Goal: Task Accomplishment & Management: Use online tool/utility

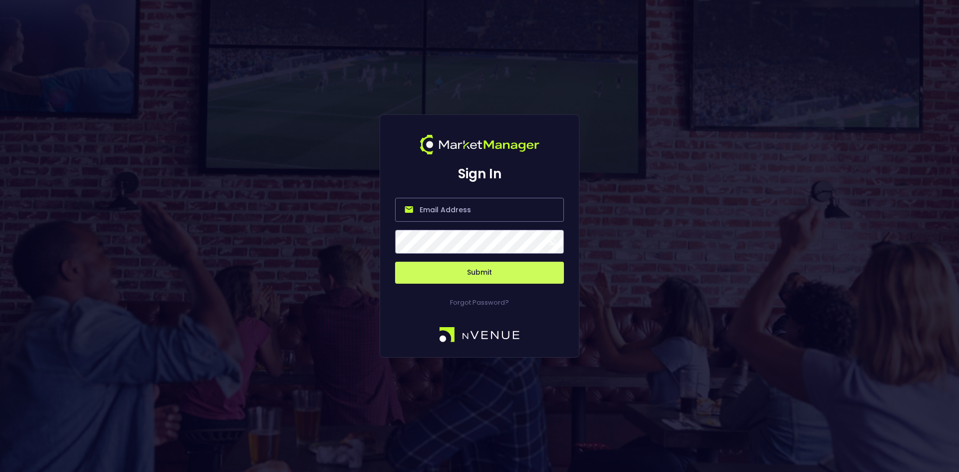
click at [437, 216] on input "email" at bounding box center [479, 210] width 169 height 24
click at [439, 207] on input "email" at bounding box center [479, 210] width 169 height 24
type input "[EMAIL_ADDRESS][DOMAIN_NAME]"
click at [475, 276] on button "Submit" at bounding box center [479, 273] width 169 height 22
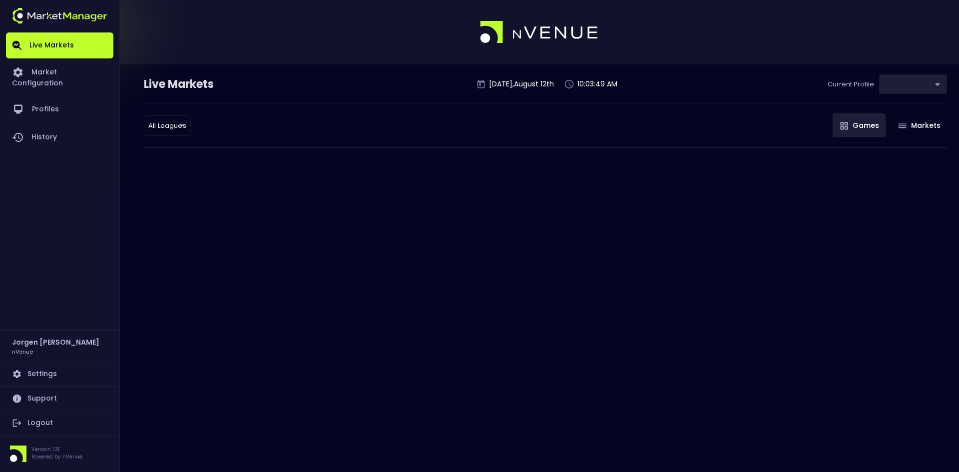
type input "d66ee90f-df8e-430e-a05c-aaf70ad95ad9"
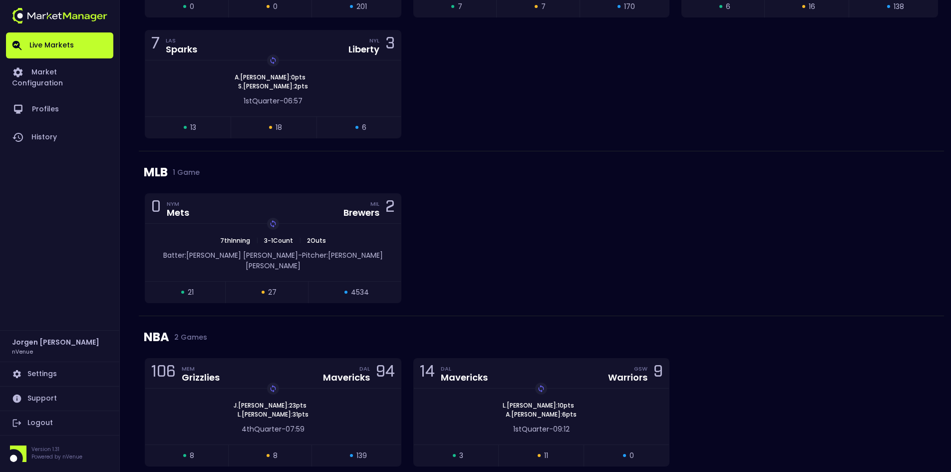
scroll to position [825, 0]
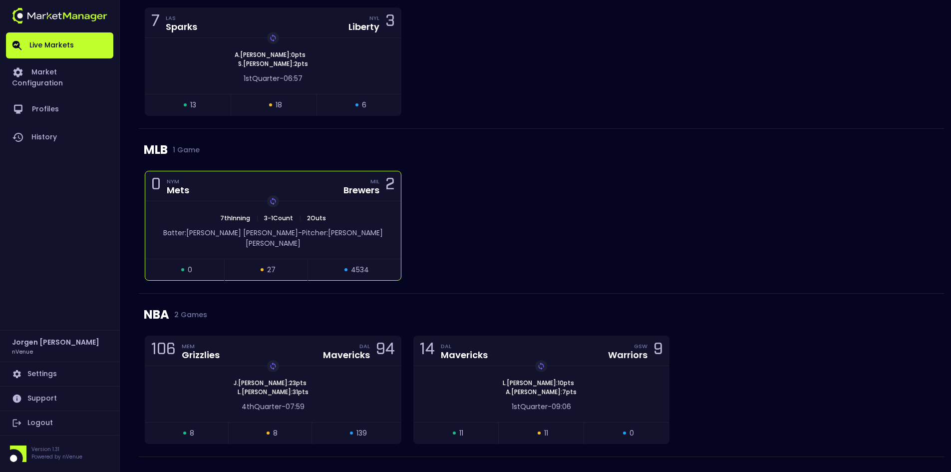
click at [288, 191] on div "0 NYM Mets MIL Brewers 2" at bounding box center [273, 186] width 256 height 30
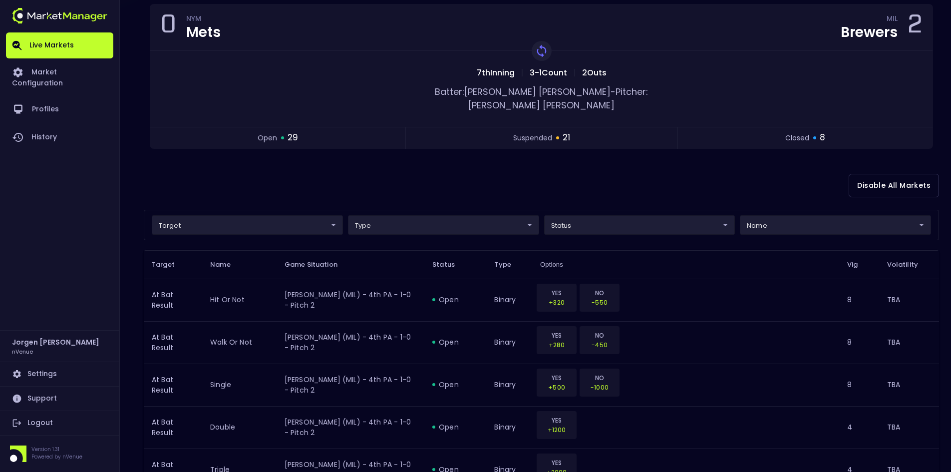
scroll to position [100, 0]
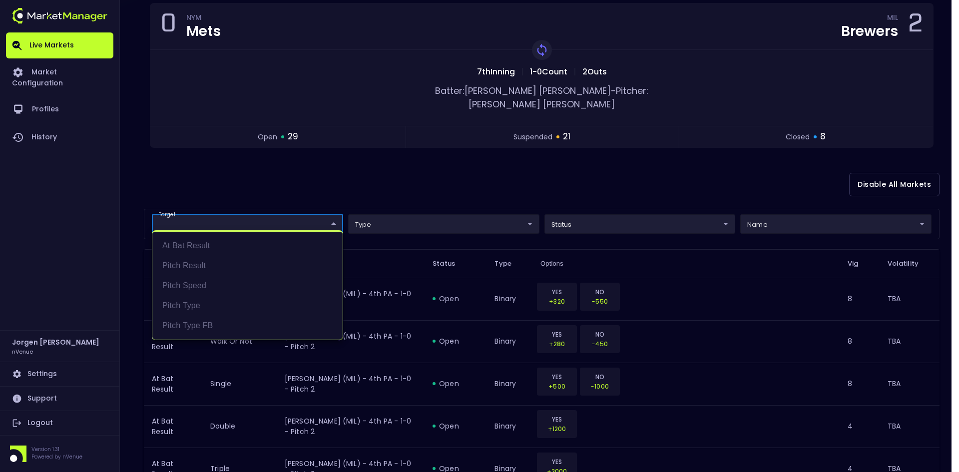
click at [362, 175] on div at bounding box center [479, 236] width 959 height 472
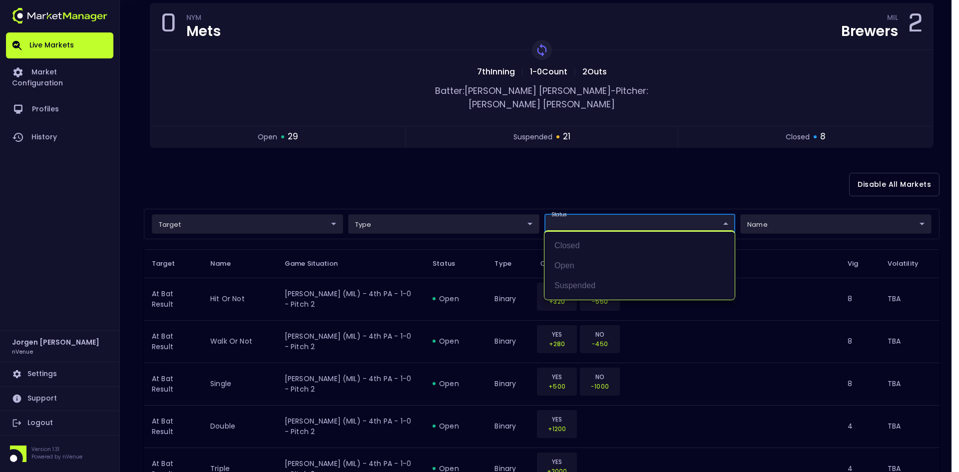
click at [567, 264] on li "open" at bounding box center [639, 266] width 190 height 20
type input "open"
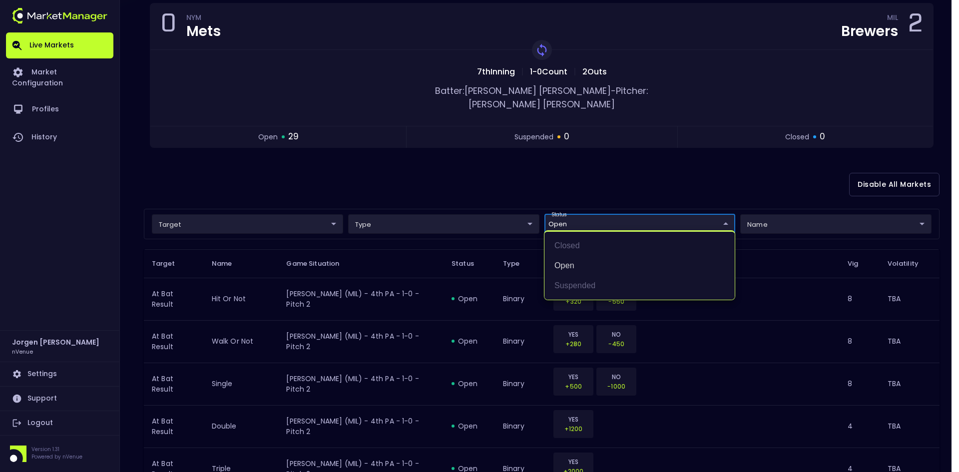
click at [524, 159] on div at bounding box center [479, 236] width 959 height 472
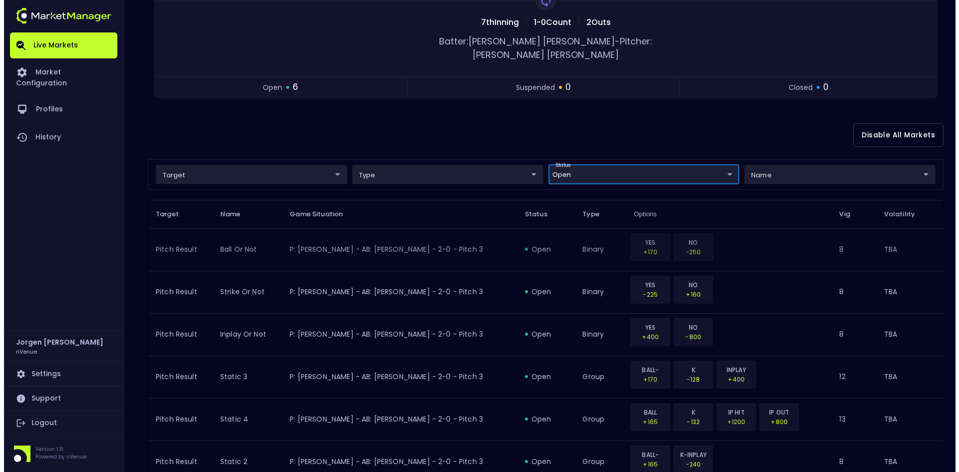
scroll to position [150, 0]
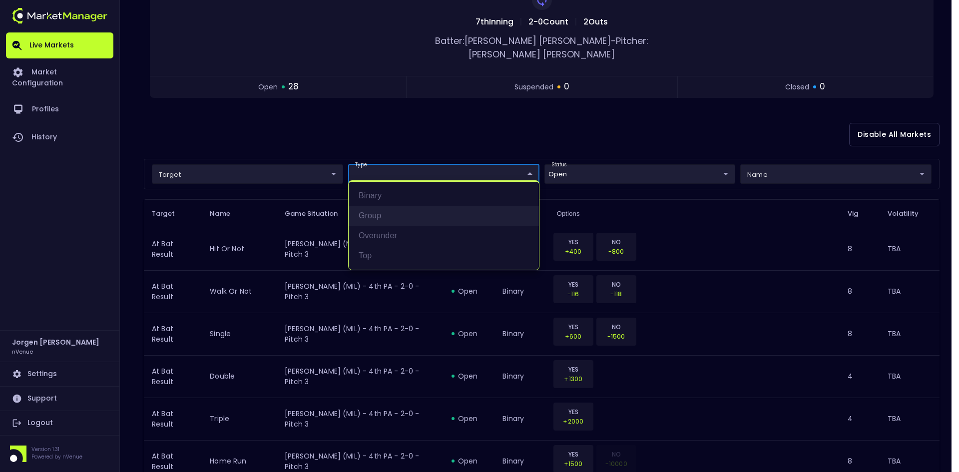
click at [380, 219] on li "group" at bounding box center [444, 216] width 190 height 20
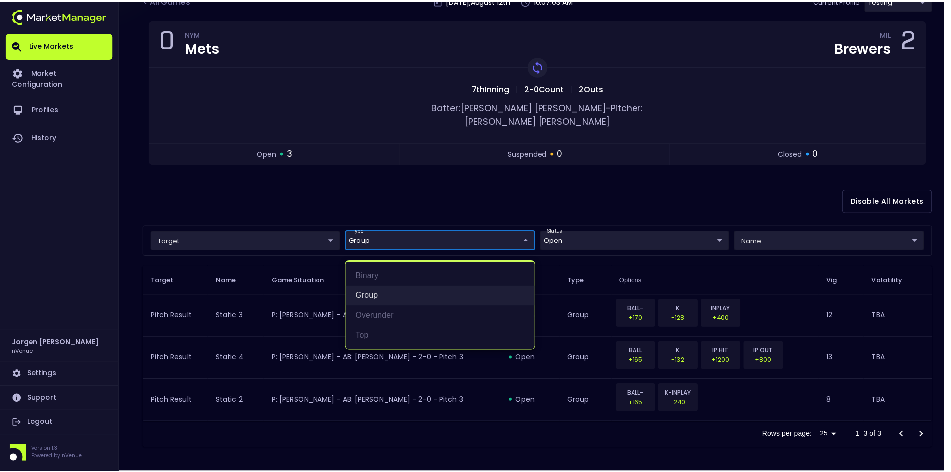
scroll to position [70, 0]
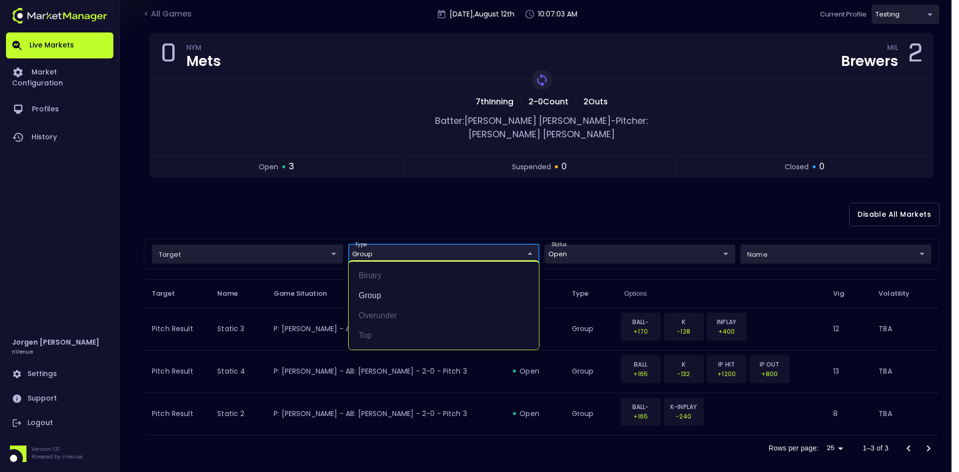
click at [487, 193] on div at bounding box center [479, 236] width 959 height 472
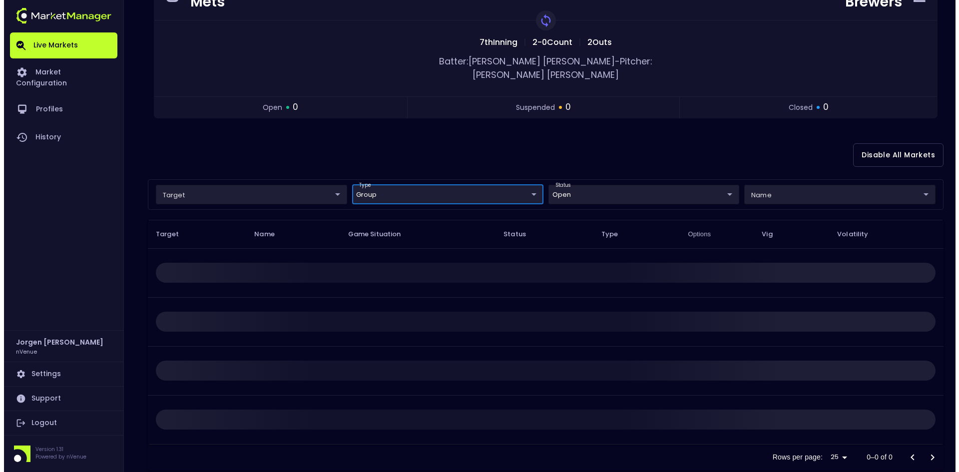
scroll to position [138, 0]
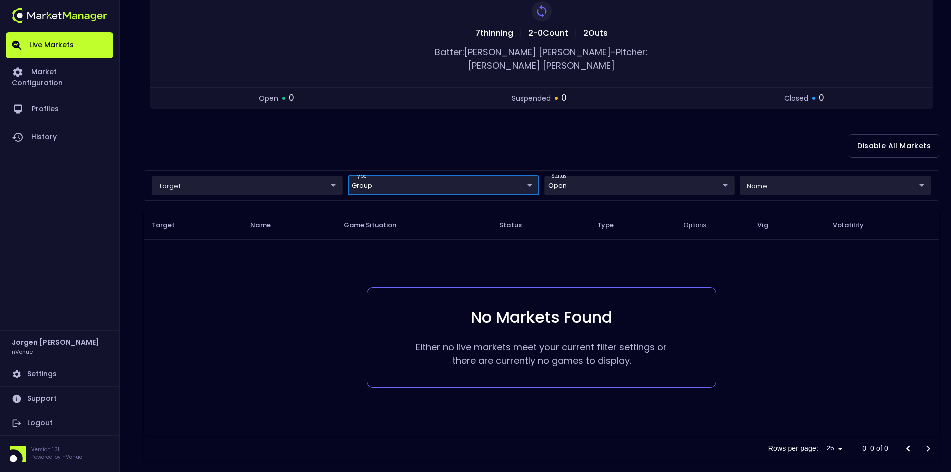
click at [428, 173] on body "Live Markets Market Configuration Profiles History [PERSON_NAME] nVenue Setting…" at bounding box center [475, 174] width 951 height 624
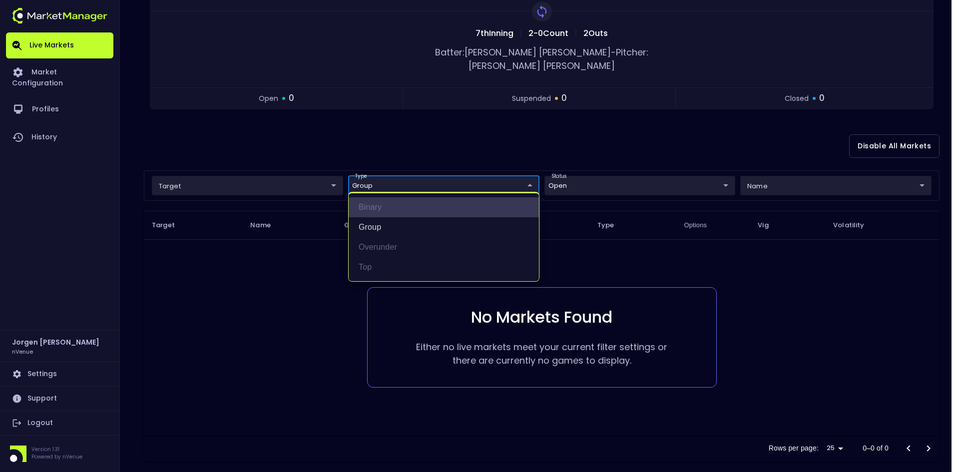
click at [387, 206] on li "binary" at bounding box center [444, 207] width 190 height 20
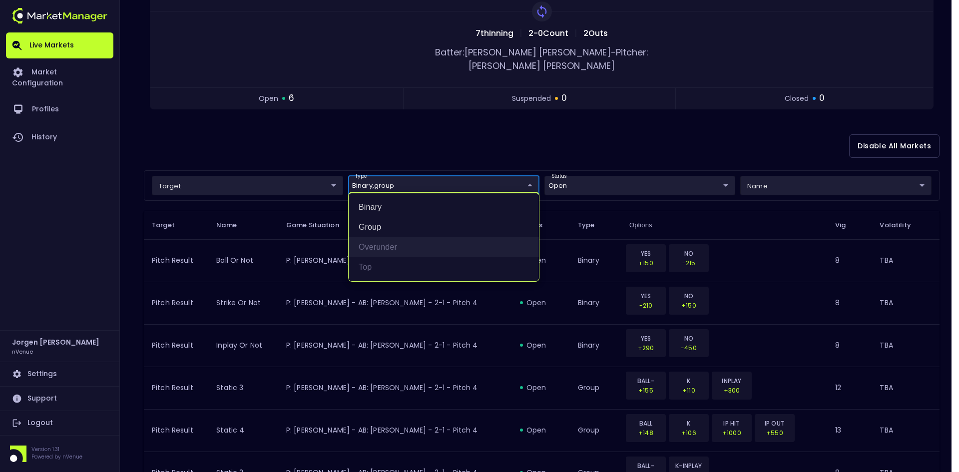
click at [374, 245] on li "overunder" at bounding box center [444, 247] width 190 height 20
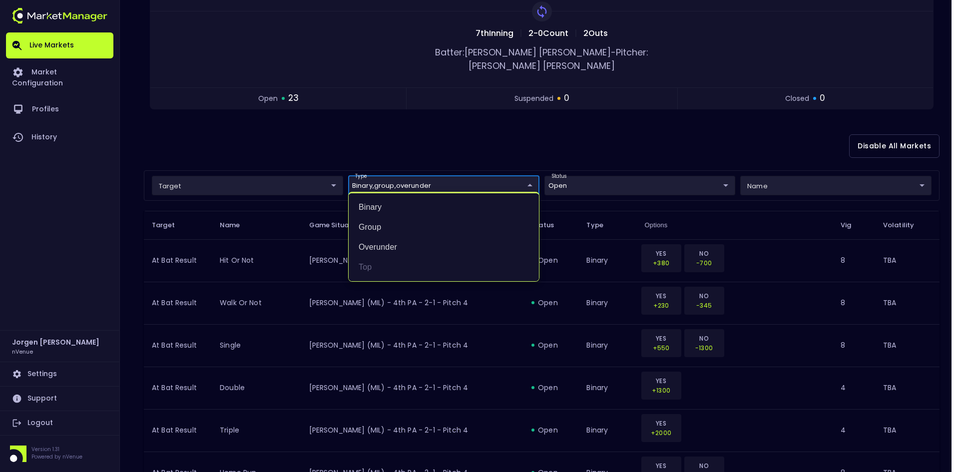
click at [456, 121] on div at bounding box center [479, 236] width 959 height 472
click at [379, 203] on li "binary" at bounding box center [444, 207] width 190 height 20
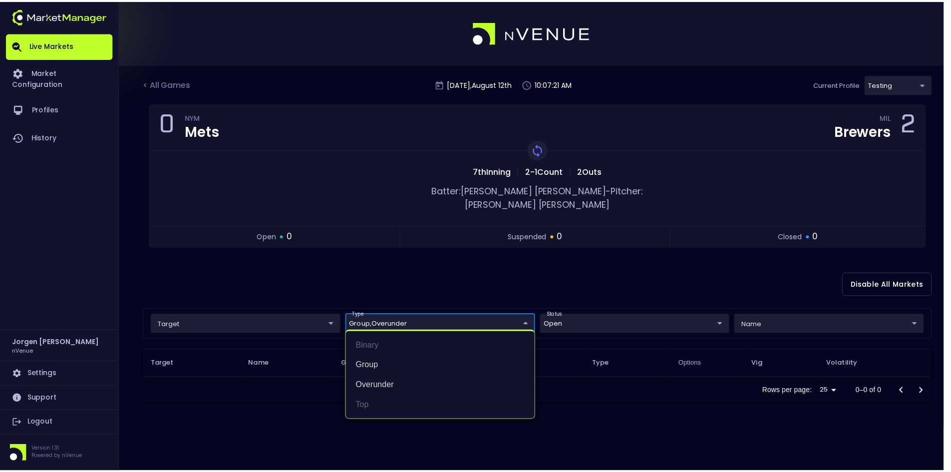
scroll to position [0, 0]
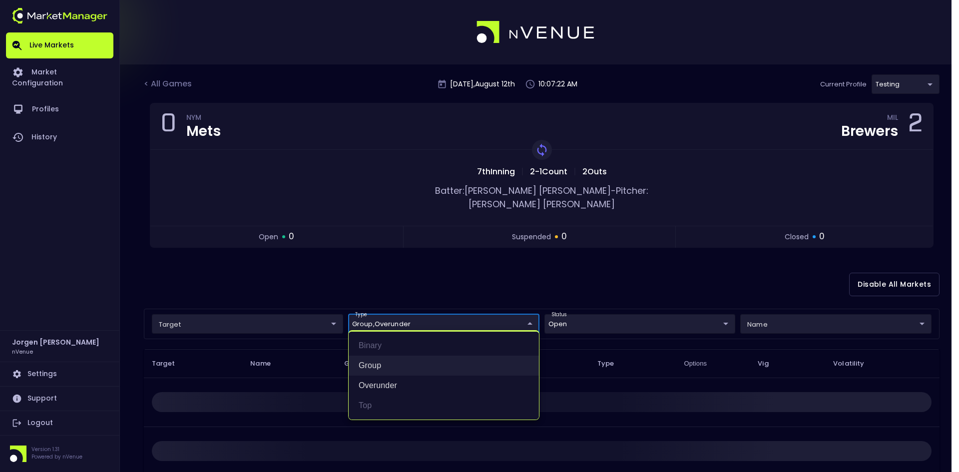
click at [377, 364] on li "group" at bounding box center [444, 366] width 190 height 20
type input "overunder"
click at [378, 387] on li "overunder" at bounding box center [444, 386] width 190 height 20
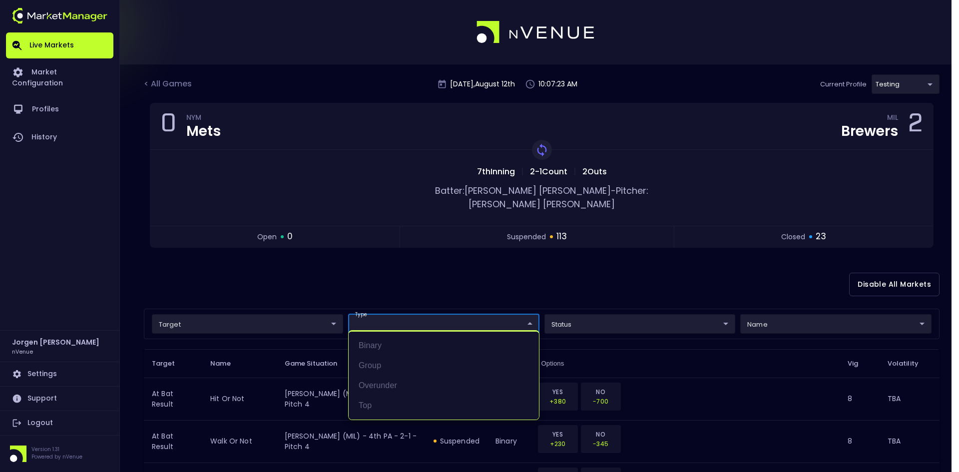
click at [356, 257] on div at bounding box center [479, 236] width 959 height 472
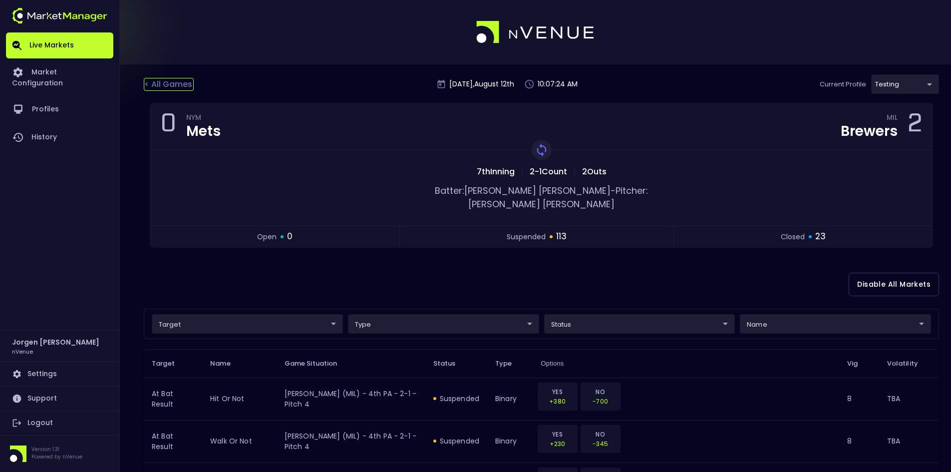
click at [180, 81] on div "< All Games" at bounding box center [169, 84] width 50 height 13
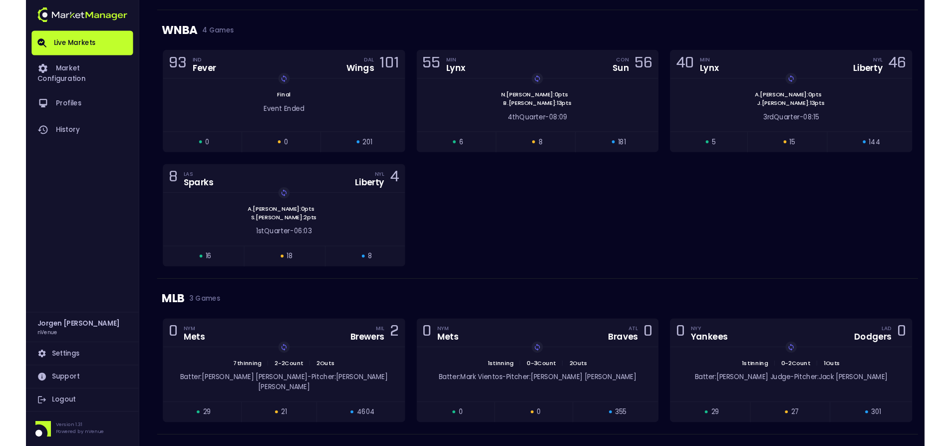
scroll to position [639, 0]
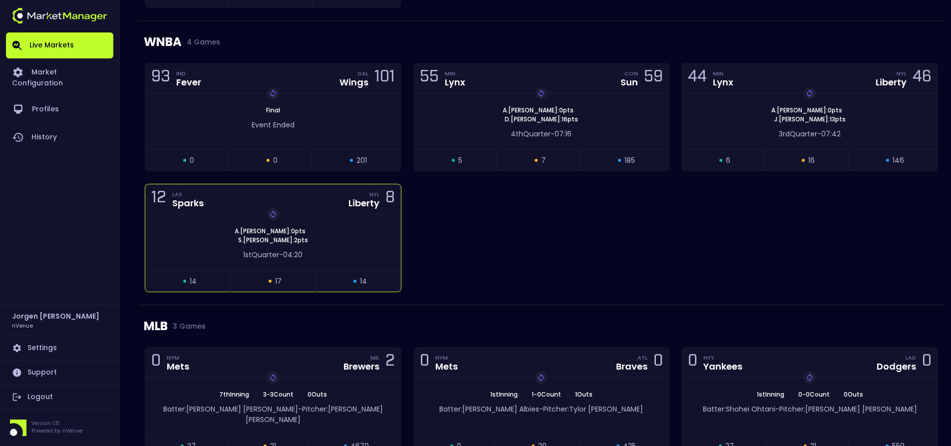
click at [335, 229] on div "Replay Game [PERSON_NAME] : 0 pts [PERSON_NAME] : 2 pts" at bounding box center [273, 236] width 256 height 18
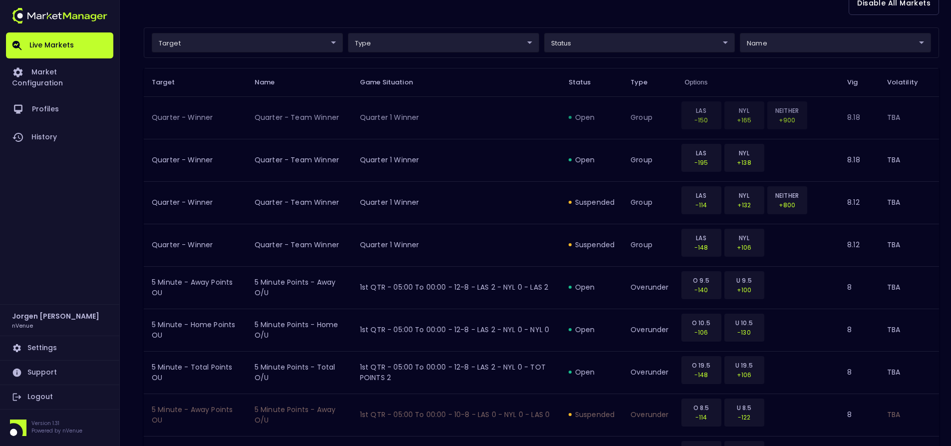
scroll to position [250, 0]
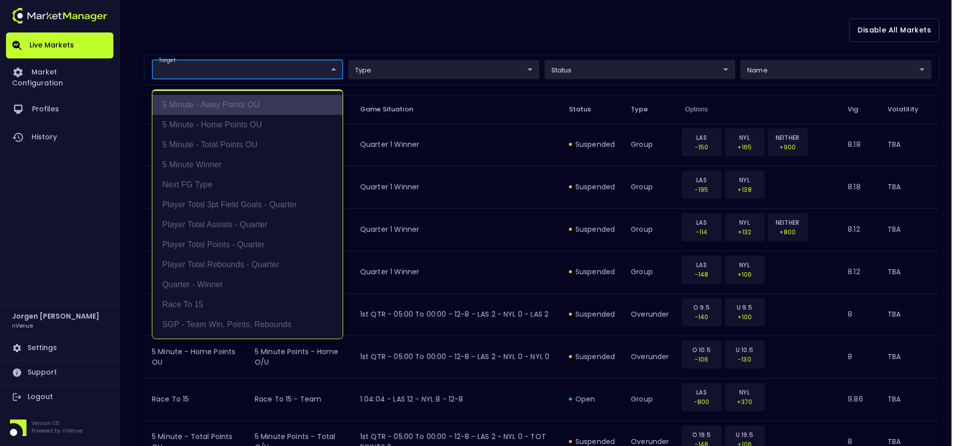
click at [231, 107] on li "5 Minute - Away Points OU" at bounding box center [247, 105] width 190 height 20
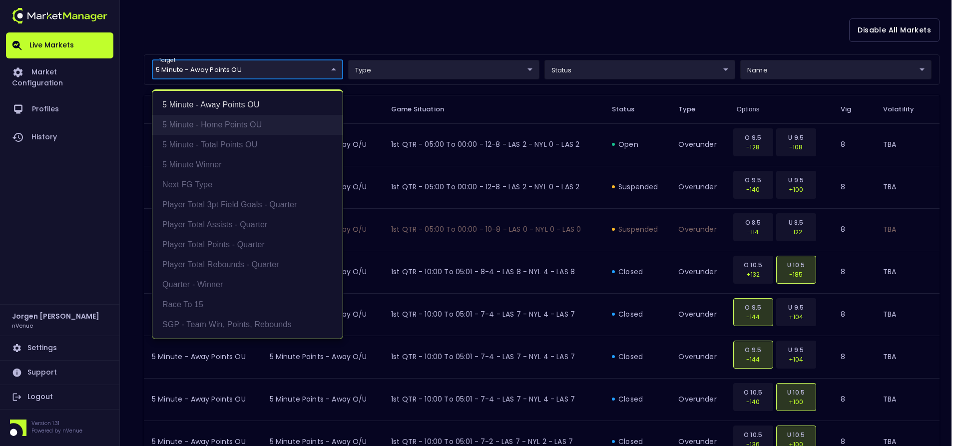
click at [231, 126] on li "5 Minute - Home Points OU" at bounding box center [247, 125] width 190 height 20
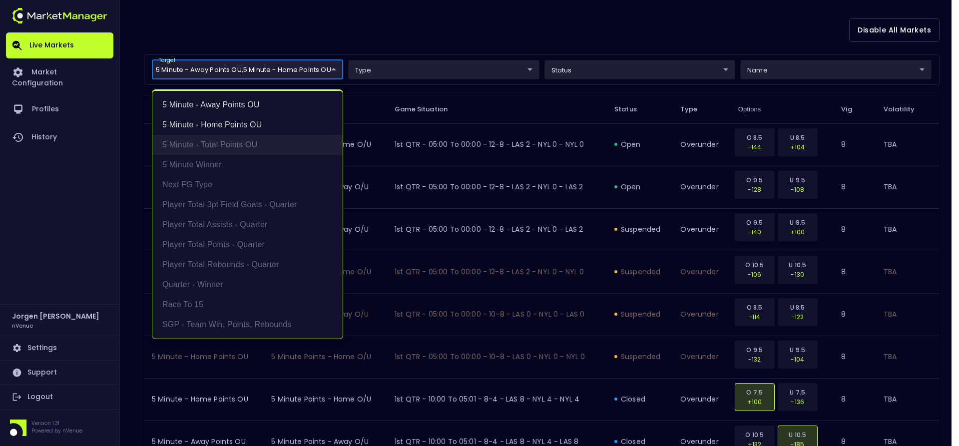
click at [230, 141] on li "5 Minute - Total Points OU" at bounding box center [247, 145] width 190 height 20
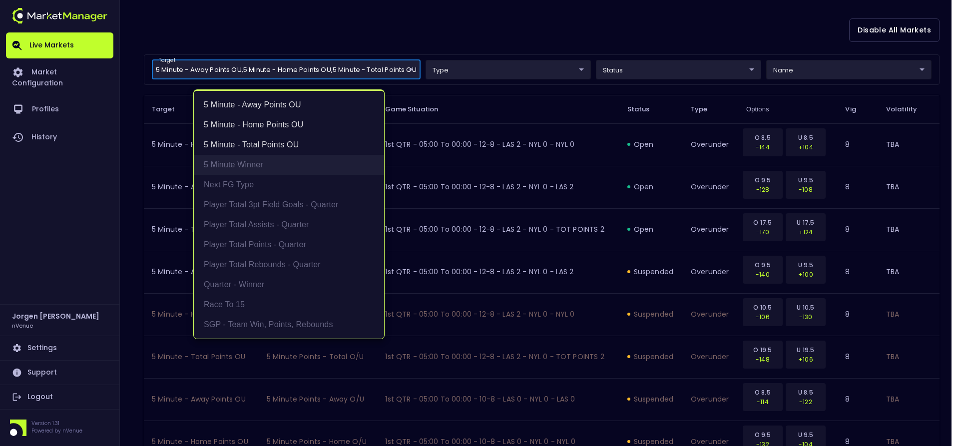
click at [224, 164] on li "5 Minute Winner" at bounding box center [289, 165] width 190 height 20
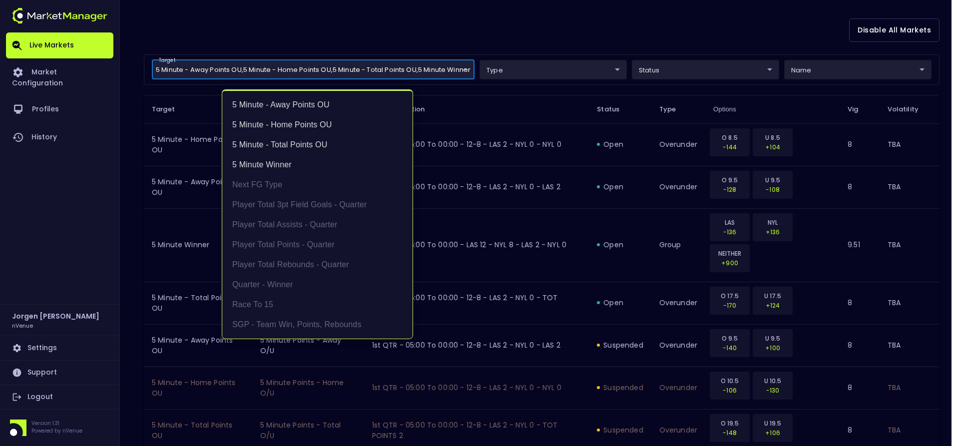
click at [548, 29] on div at bounding box center [479, 223] width 959 height 446
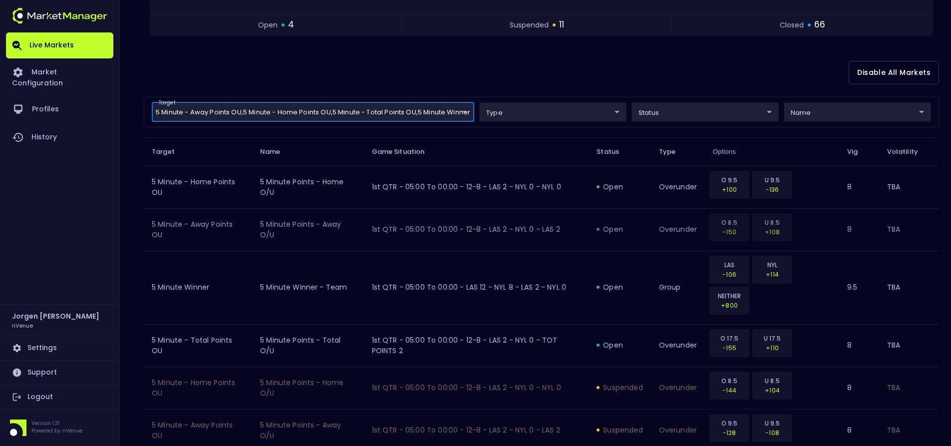
scroll to position [200, 0]
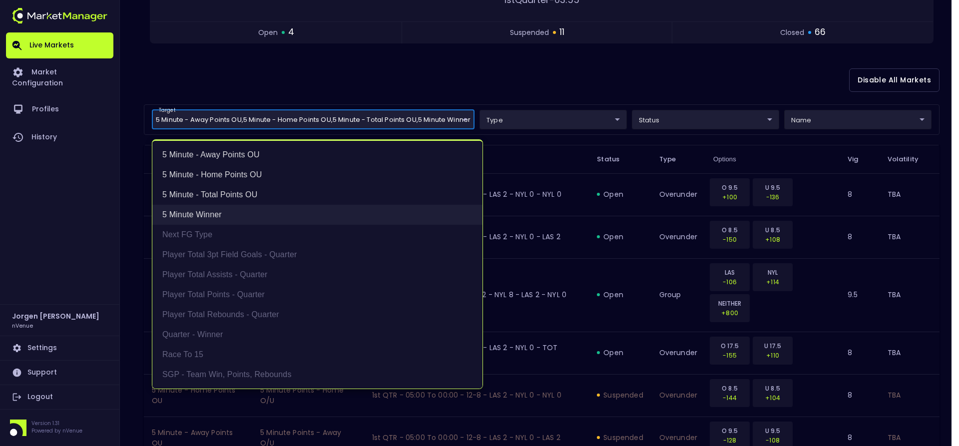
click at [205, 215] on li "5 Minute Winner" at bounding box center [317, 215] width 330 height 20
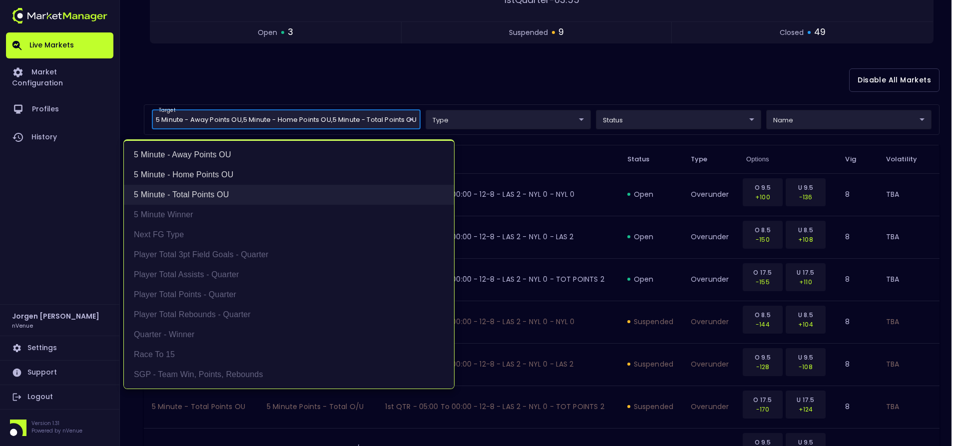
click at [209, 193] on li "5 Minute - Total Points OU" at bounding box center [289, 195] width 330 height 20
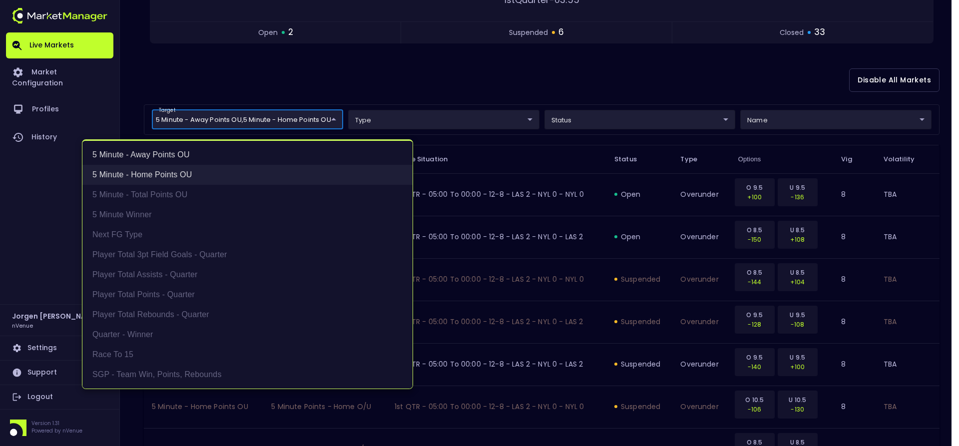
click at [188, 165] on li "5 Minute - Home Points OU" at bounding box center [247, 175] width 330 height 20
type input "5 Minute - Away Points OU"
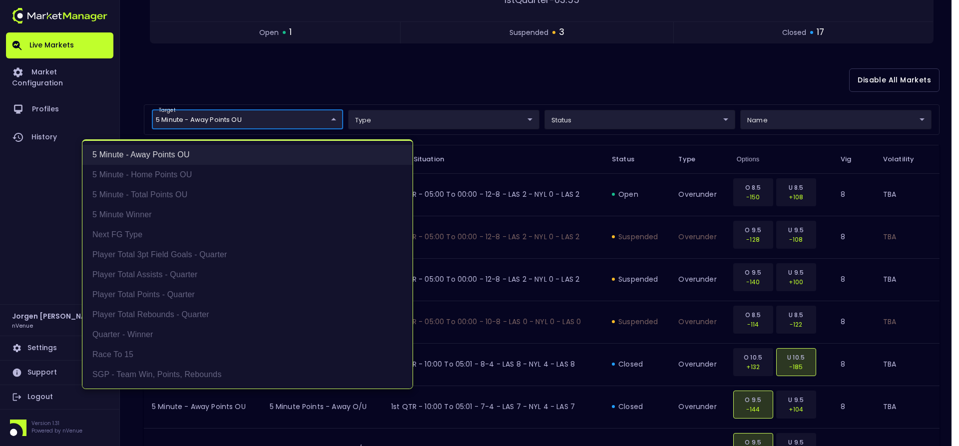
click at [181, 153] on li "5 Minute - Away Points OU" at bounding box center [247, 155] width 330 height 20
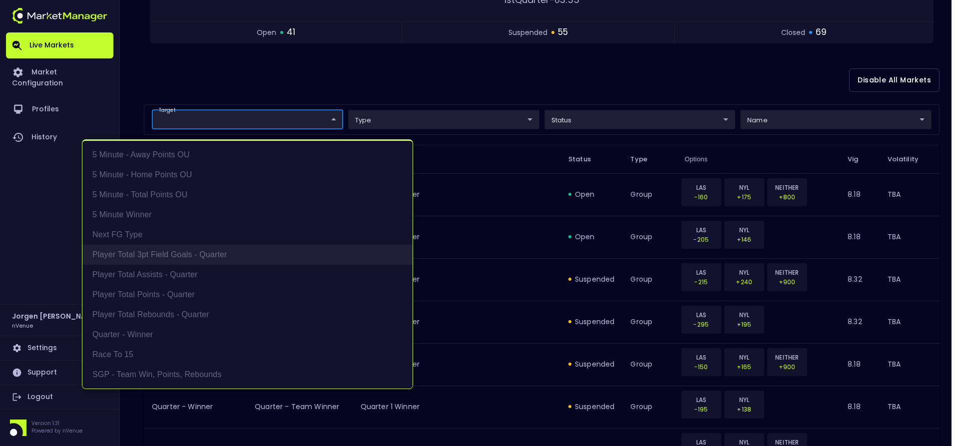
click at [172, 256] on li "Player Total 3pt Field Goals - Quarter" at bounding box center [247, 255] width 330 height 20
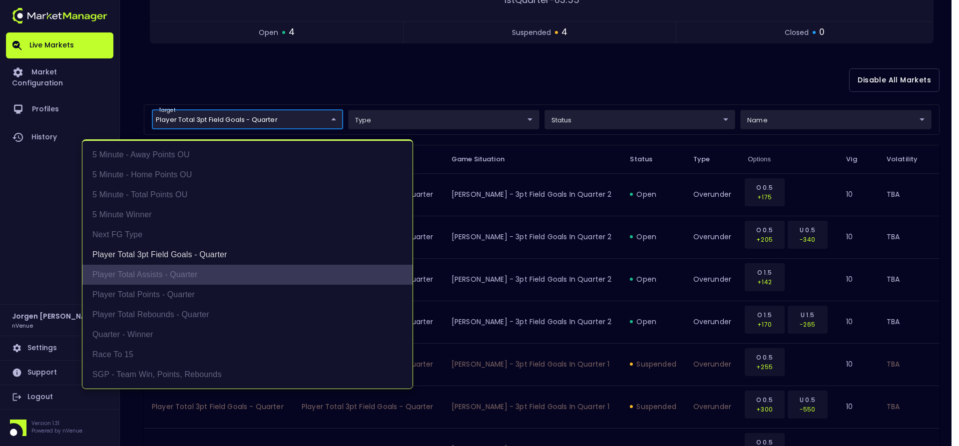
click at [171, 275] on li "Player Total Assists - Quarter" at bounding box center [247, 275] width 330 height 20
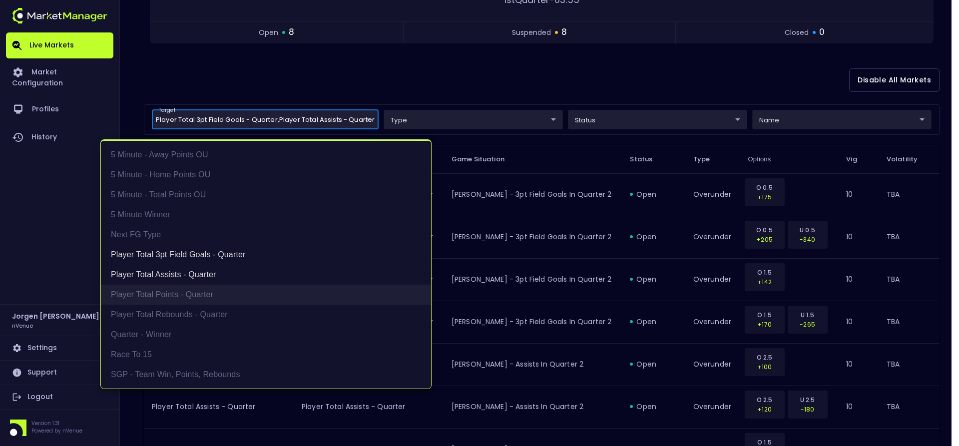
click at [171, 293] on li "Player Total Points - Quarter" at bounding box center [266, 295] width 330 height 20
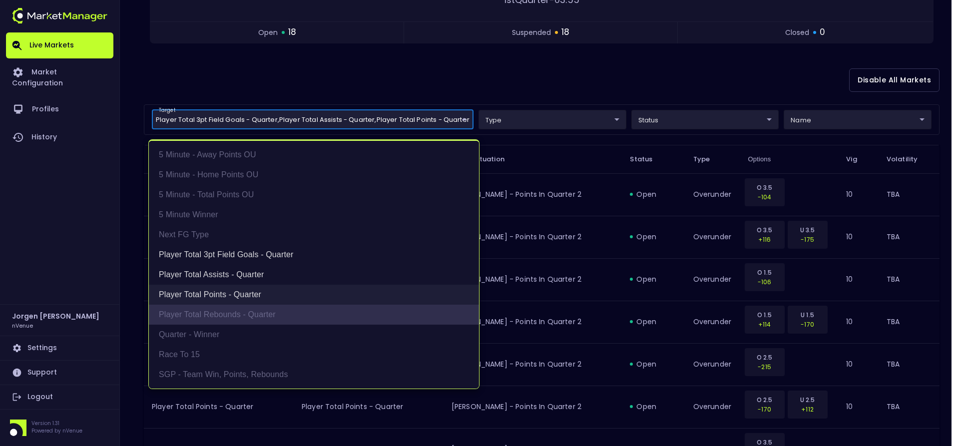
drag, startPoint x: 176, startPoint y: 314, endPoint x: 233, endPoint y: 304, distance: 57.8
click at [177, 314] on li "Player Total Rebounds - Quarter" at bounding box center [314, 315] width 330 height 20
type input "Player Total 3pt Field Goals - Quarter,Player Total Assists - Quarter,Player To…"
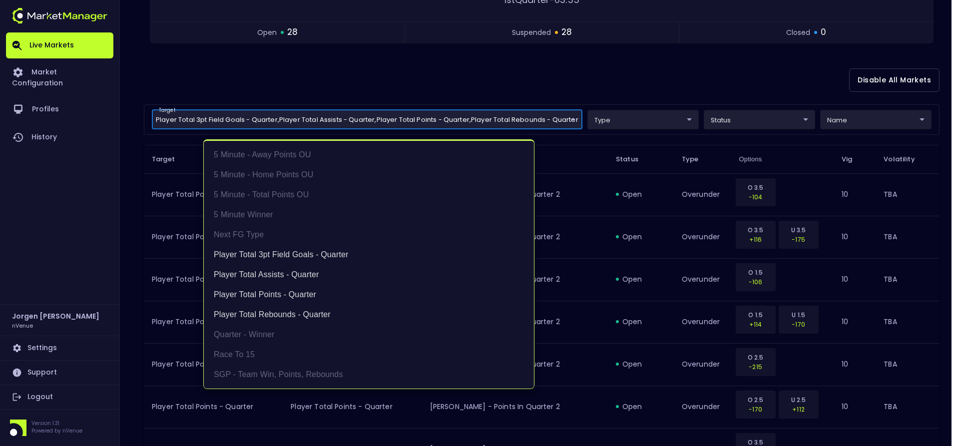
click at [570, 61] on div at bounding box center [479, 223] width 959 height 446
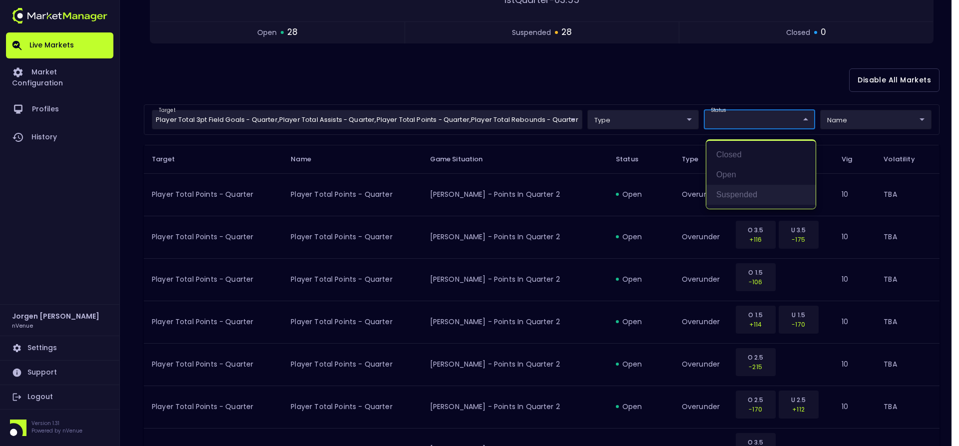
click at [726, 195] on li "suspended" at bounding box center [760, 195] width 109 height 20
type input "suspended"
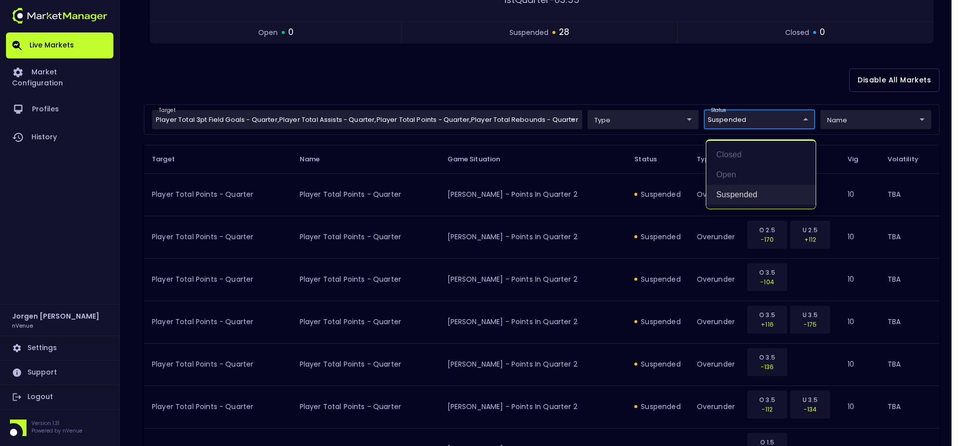
click at [725, 194] on li "suspended" at bounding box center [760, 195] width 109 height 20
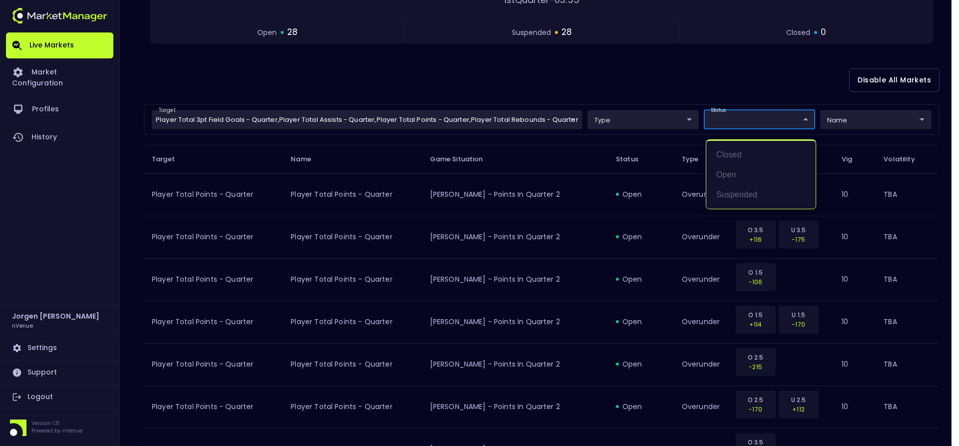
click at [561, 73] on div at bounding box center [479, 223] width 959 height 446
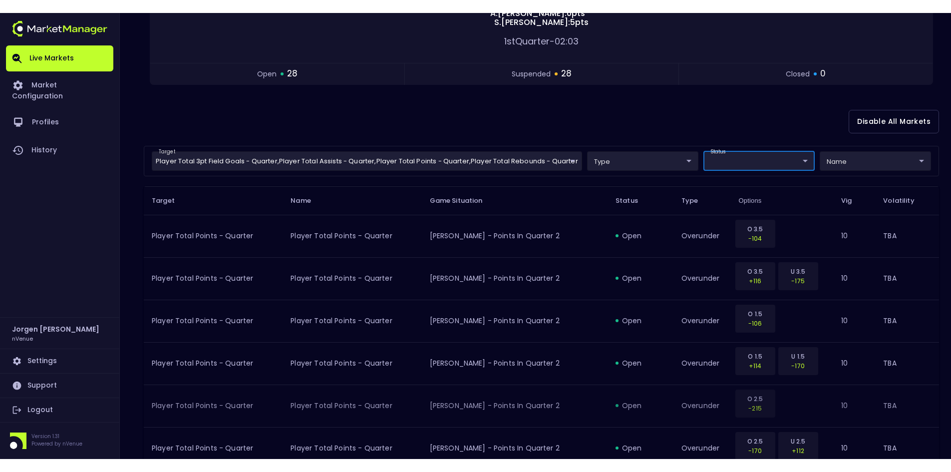
scroll to position [150, 0]
